Goal: Obtain resource: Download file/media

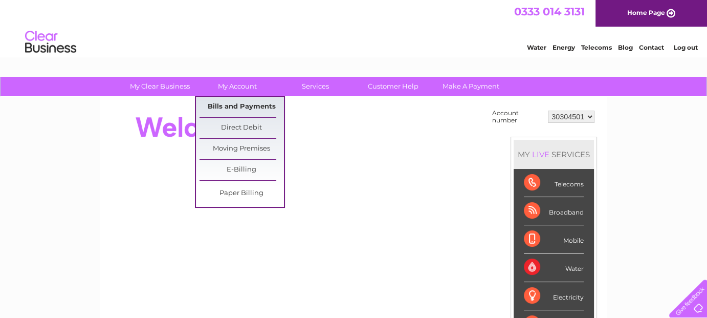
click at [240, 110] on link "Bills and Payments" at bounding box center [242, 107] width 84 height 20
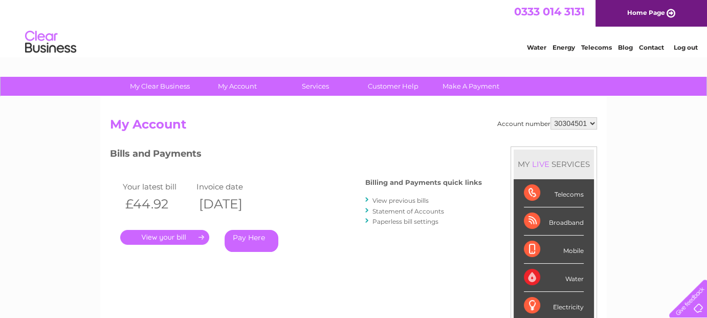
click at [408, 198] on link "View previous bills" at bounding box center [401, 201] width 56 height 8
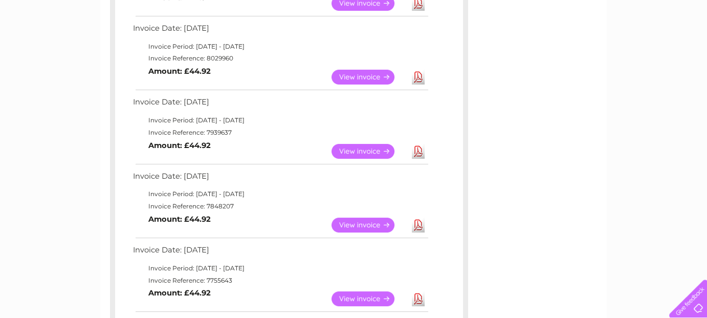
scroll to position [256, 0]
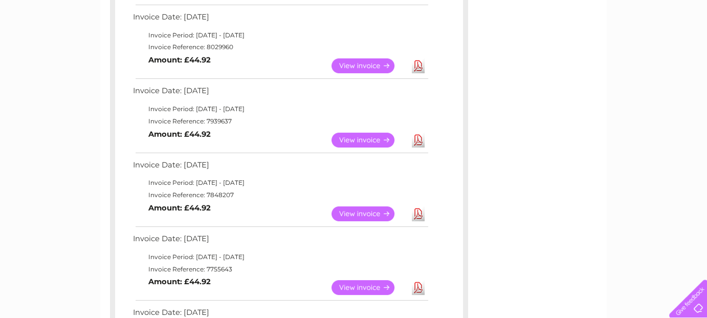
click at [418, 140] on link "Download" at bounding box center [418, 140] width 13 height 15
click at [416, 210] on link "Download" at bounding box center [418, 213] width 13 height 15
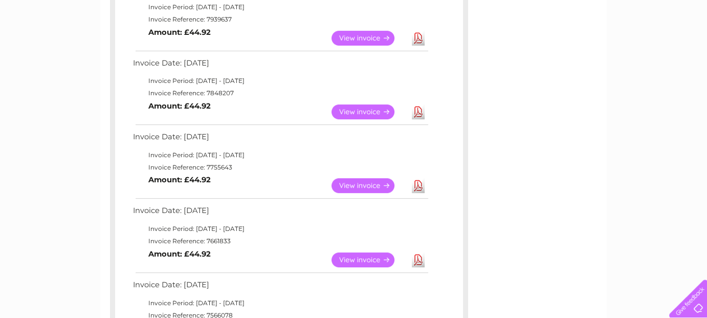
scroll to position [358, 0]
click at [417, 183] on link "Download" at bounding box center [418, 185] width 13 height 15
